Goal: Task Accomplishment & Management: Use online tool/utility

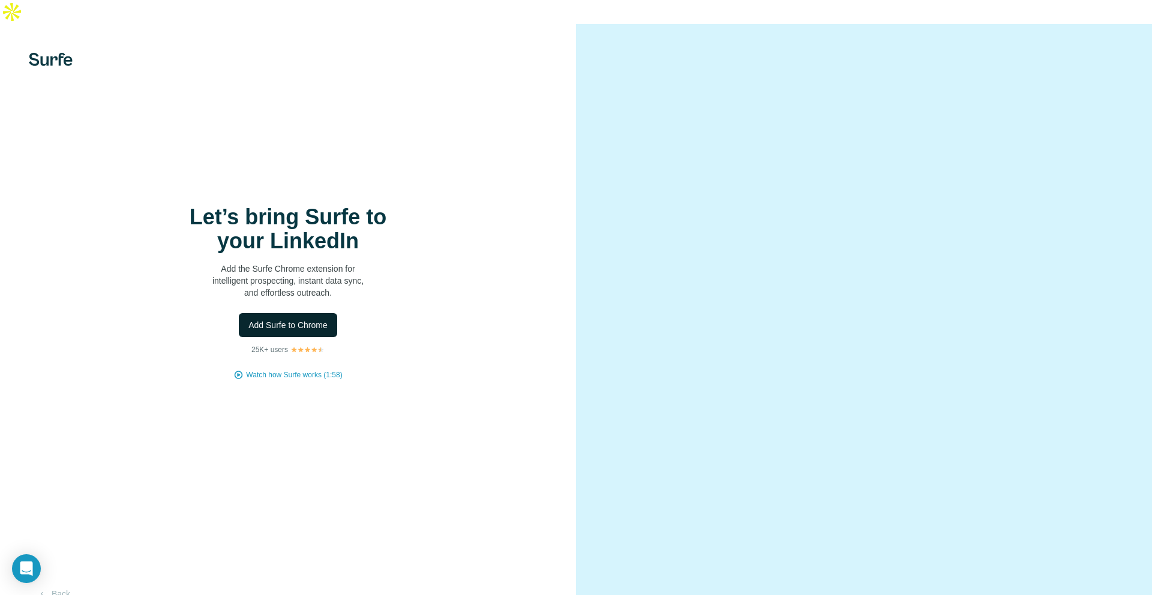
click at [292, 319] on span "Add Surfe to Chrome" at bounding box center [287, 325] width 79 height 12
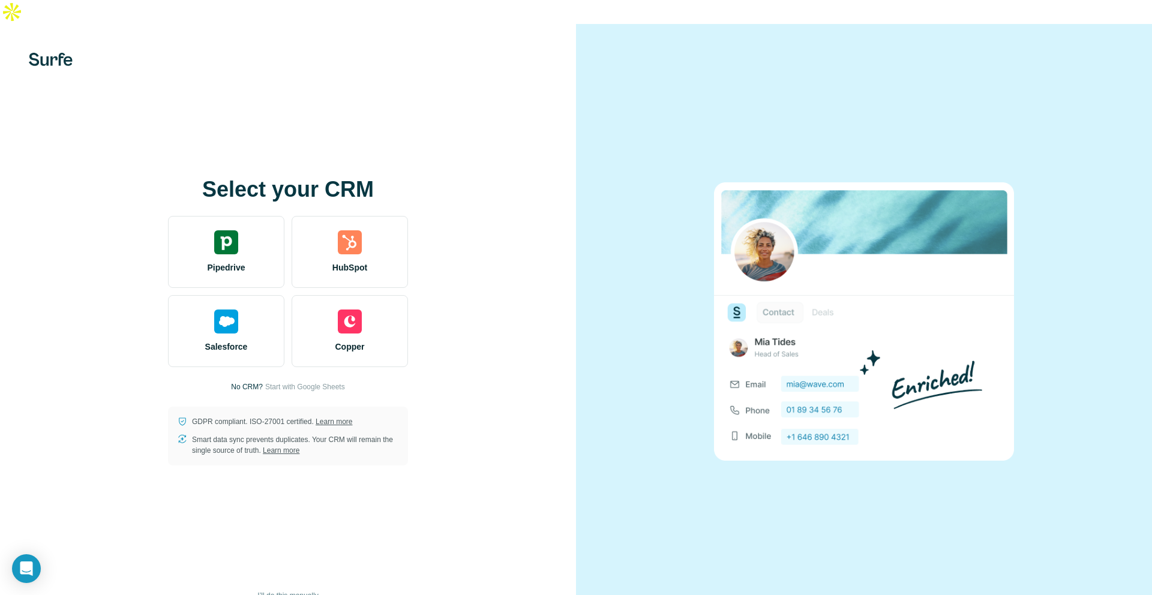
click at [289, 590] on span "I’ll do this manually" at bounding box center [287, 595] width 61 height 11
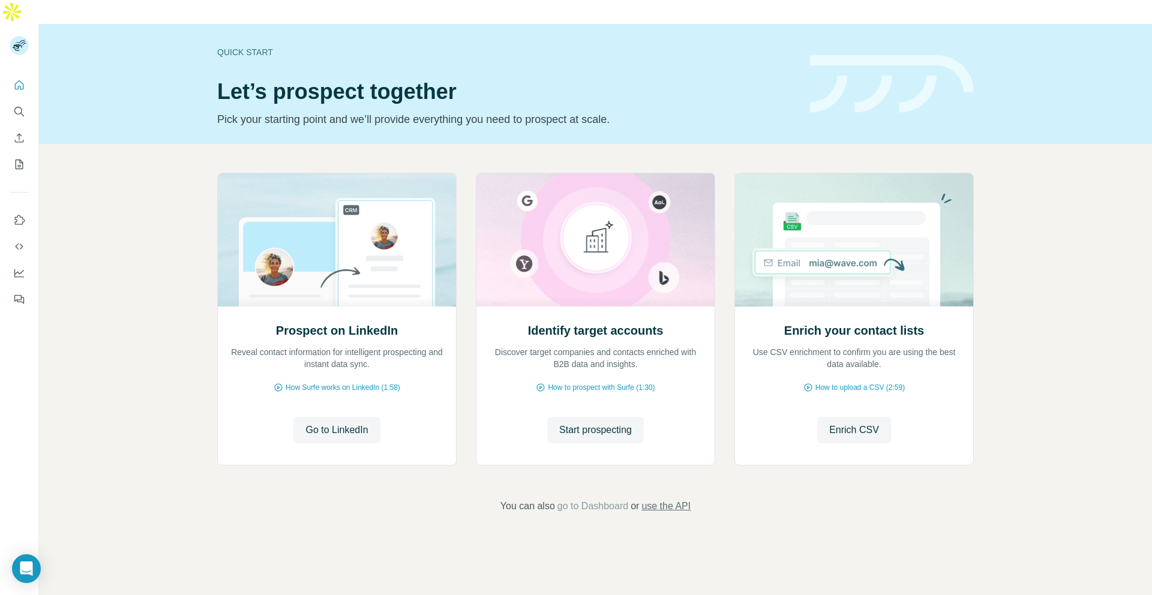
click at [667, 499] on span "use the API" at bounding box center [665, 506] width 49 height 14
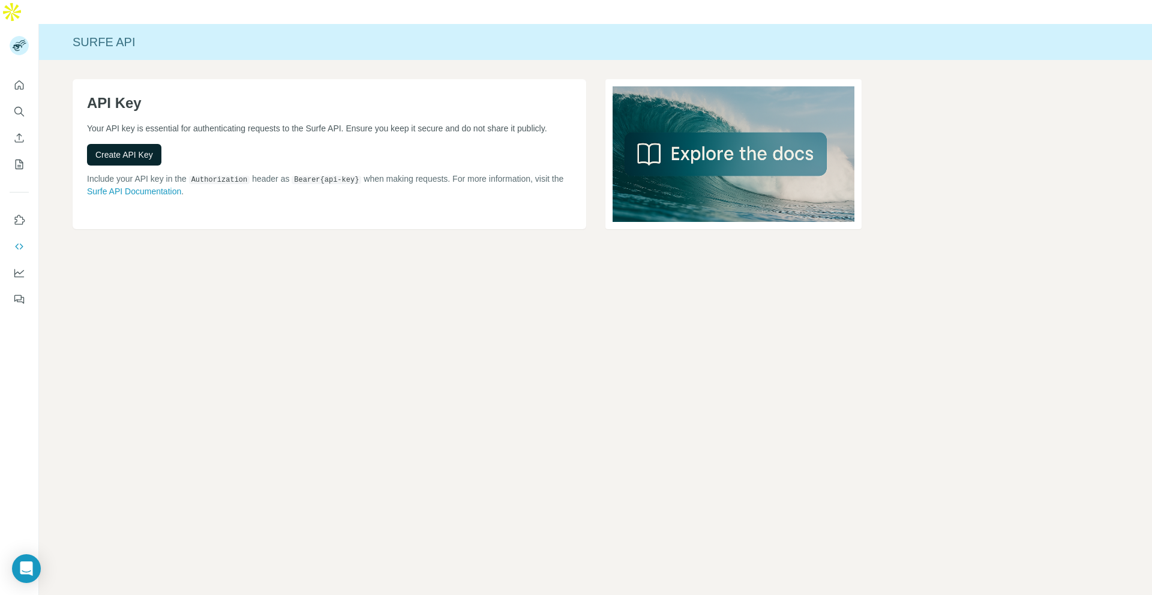
click at [151, 149] on span "Create API Key" at bounding box center [124, 155] width 58 height 12
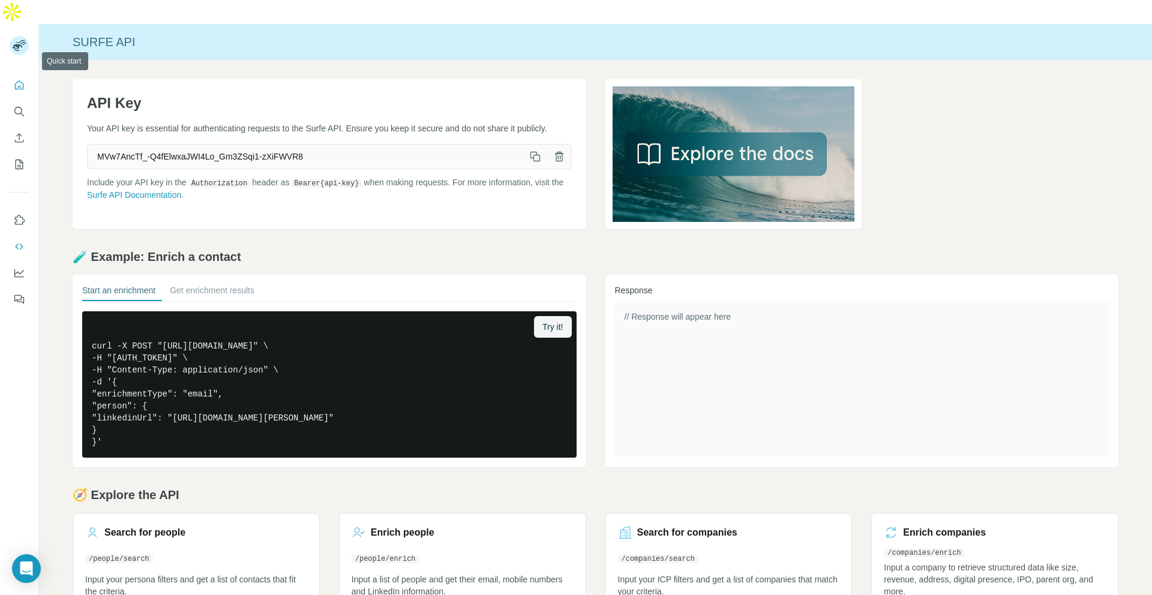
click at [22, 79] on icon "Quick start" at bounding box center [19, 85] width 12 height 12
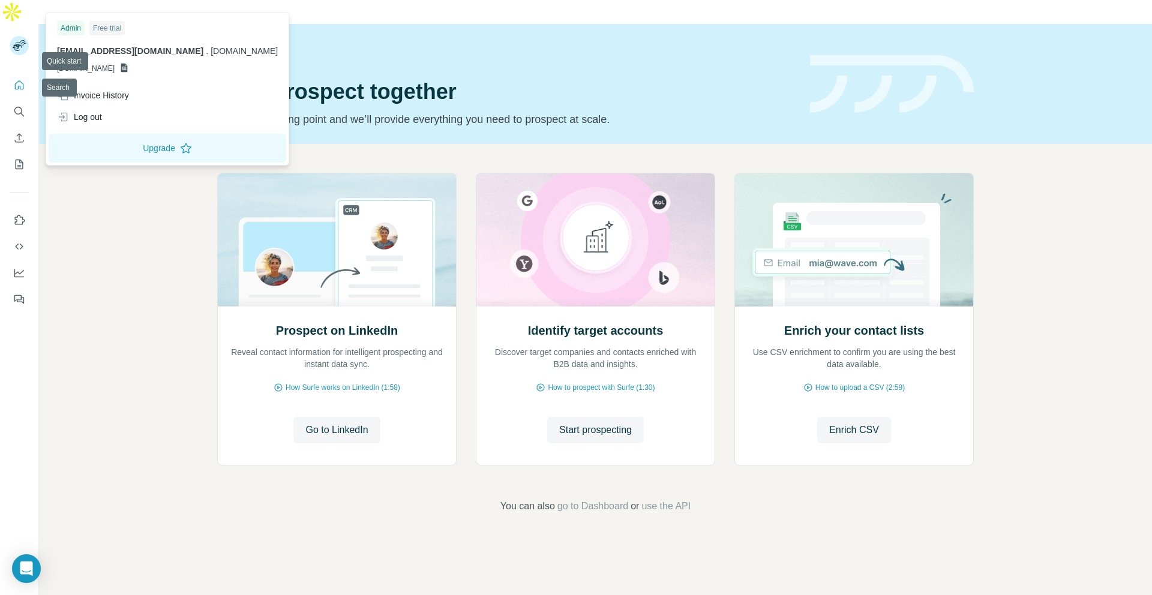
click at [19, 36] on rect at bounding box center [19, 45] width 19 height 19
click at [74, 24] on div "Admin" at bounding box center [71, 28] width 28 height 14
click at [10, 36] on rect at bounding box center [19, 45] width 19 height 19
click at [10, 74] on button "Quick start" at bounding box center [19, 85] width 19 height 22
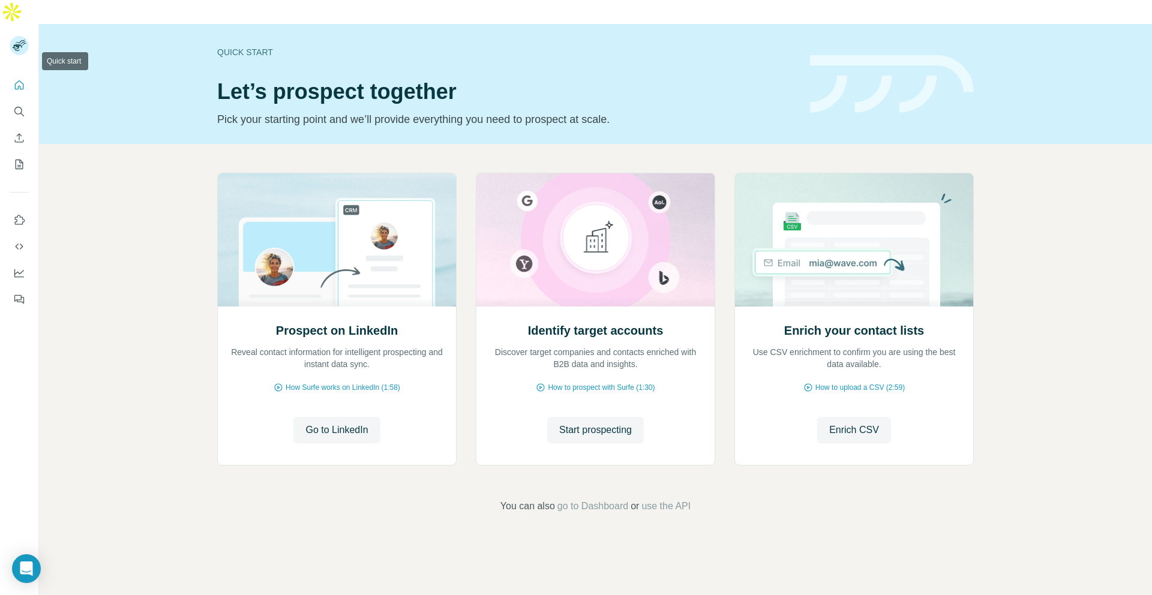
click at [11, 74] on button "Quick start" at bounding box center [19, 85] width 19 height 22
click at [336, 423] on span "Go to LinkedIn" at bounding box center [336, 430] width 62 height 14
